Goal: Navigation & Orientation: Understand site structure

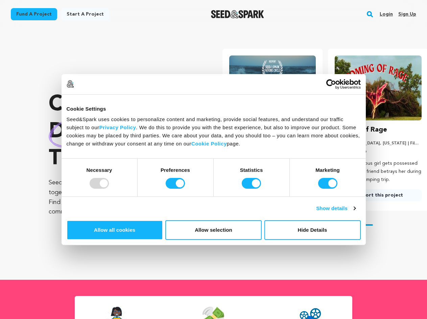
scroll to position [0, 111]
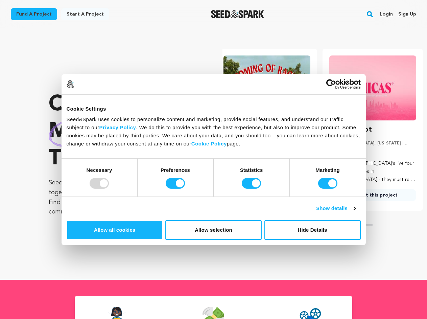
click at [109, 189] on div at bounding box center [99, 183] width 19 height 11
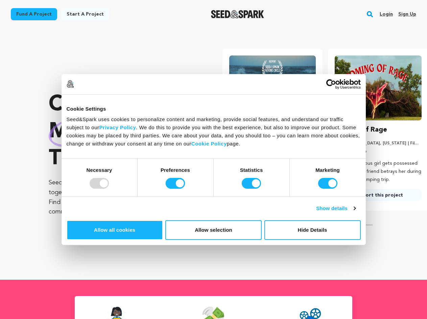
click at [185, 189] on input "Preferences" at bounding box center [175, 183] width 19 height 11
checkbox input "false"
click at [252, 189] on input "Statistics" at bounding box center [251, 183] width 19 height 11
checkbox input "false"
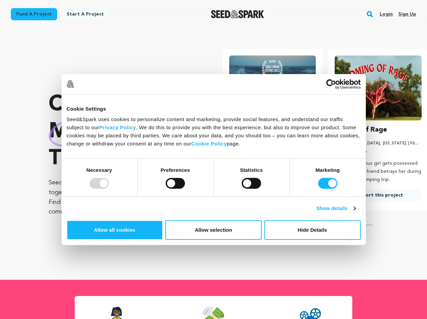
checkbox input "false"
click at [318, 189] on input "Marketing" at bounding box center [327, 183] width 19 height 11
checkbox input "false"
click at [355, 212] on link "Show details" at bounding box center [335, 208] width 39 height 8
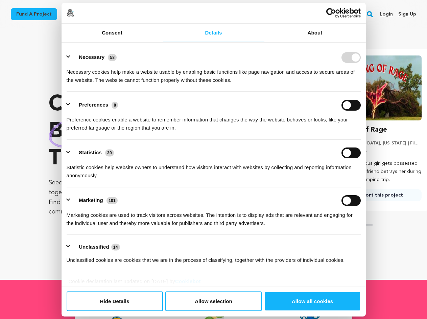
click at [366, 230] on div "Consent Details [#IABV2SETTINGS#] About Cookie Settings Seed&Spark uses cookies…" at bounding box center [213, 159] width 304 height 313
click at [363, 252] on ul "Necessary 58 Necessary cookies help make a website usable by enabling basic fun…" at bounding box center [213, 158] width 300 height 228
click at [373, 274] on section "Crowdfunding books that matter . Seed&Spark is where creators and audiences wor…" at bounding box center [238, 153] width 378 height 251
click at [371, 14] on rect "button" at bounding box center [370, 14] width 8 height 8
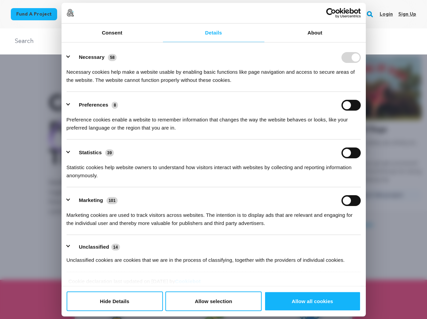
scroll to position [0, 111]
